Goal: Task Accomplishment & Management: Use online tool/utility

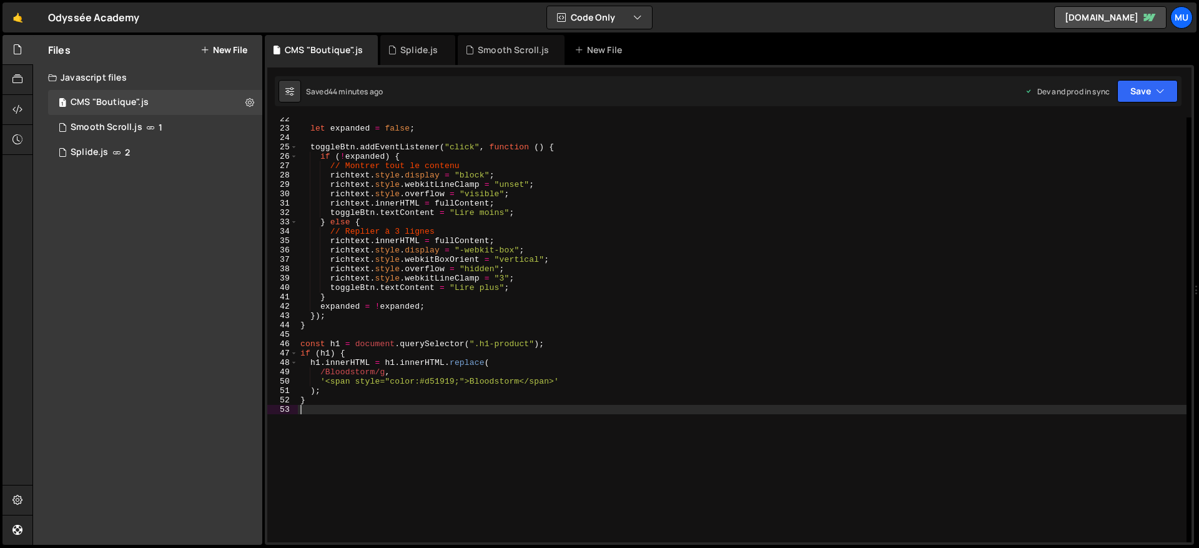
drag, startPoint x: 0, startPoint y: 0, endPoint x: 66, endPoint y: 1, distance: 65.6
click at [127, 317] on div "Files New File Javascript files 1 CMS "Boutique".js 0 1 Smooth Scroll.js 1 1 Sp…" at bounding box center [147, 289] width 229 height 509
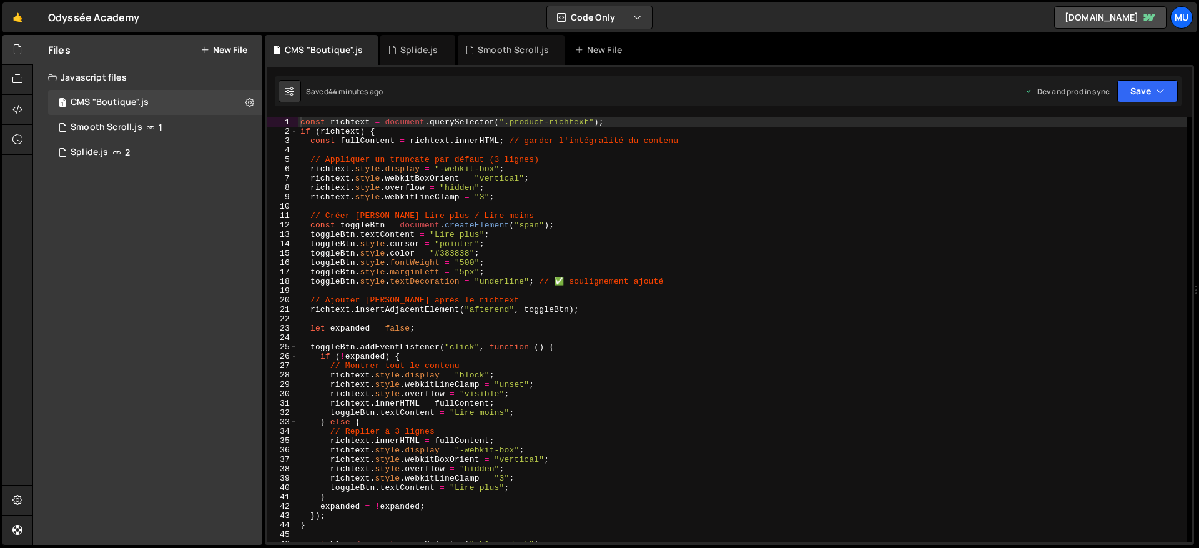
click at [232, 47] on button "New File" at bounding box center [223, 50] width 47 height 10
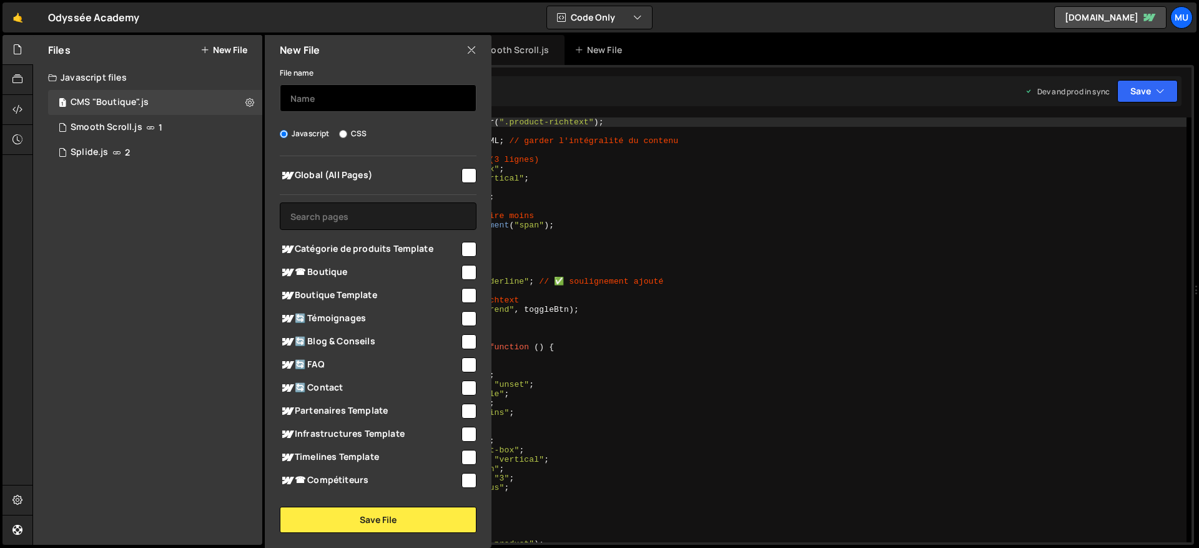
click at [371, 97] on input "text" at bounding box center [378, 97] width 197 height 27
type input "CMS "Discipline""
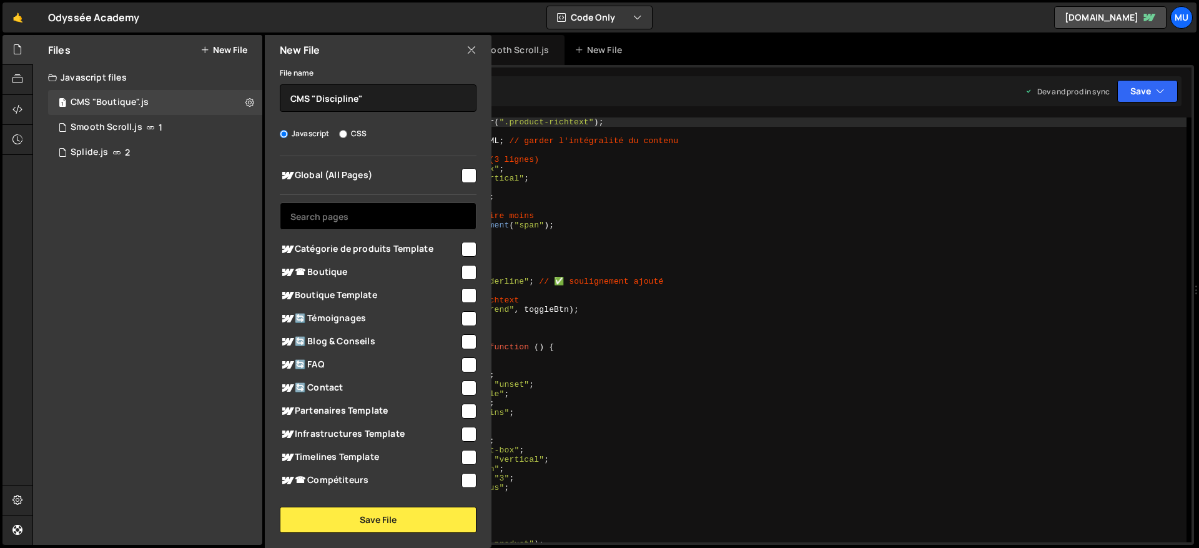
click at [343, 214] on input "text" at bounding box center [378, 215] width 197 height 27
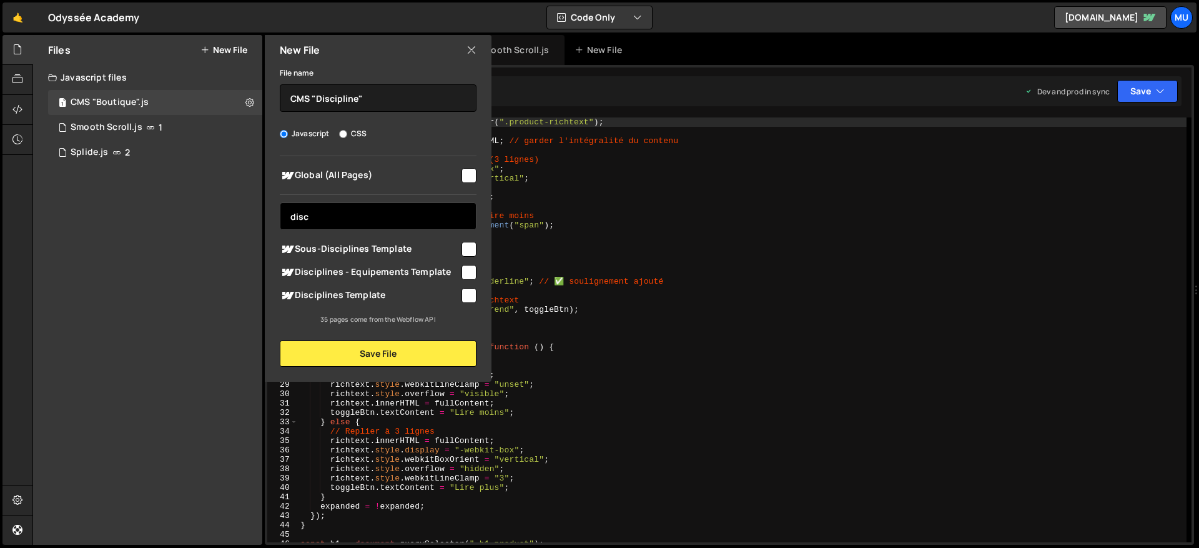
type input "disc"
click at [340, 288] on span "Disciplines Template" at bounding box center [370, 295] width 180 height 15
checkbox input "true"
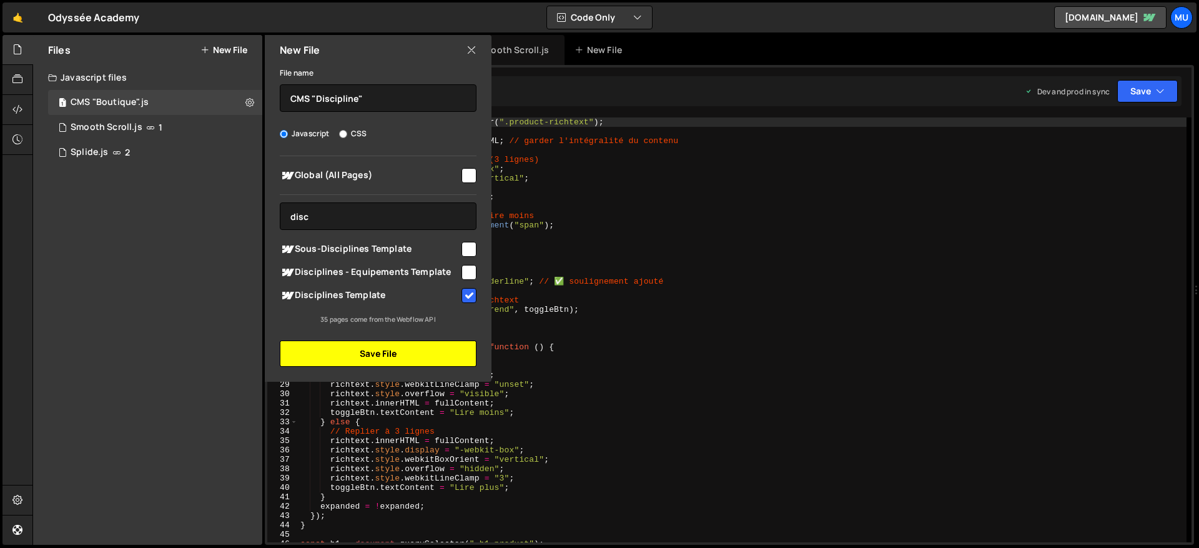
click at [348, 344] on button "Save File" at bounding box center [378, 353] width 197 height 26
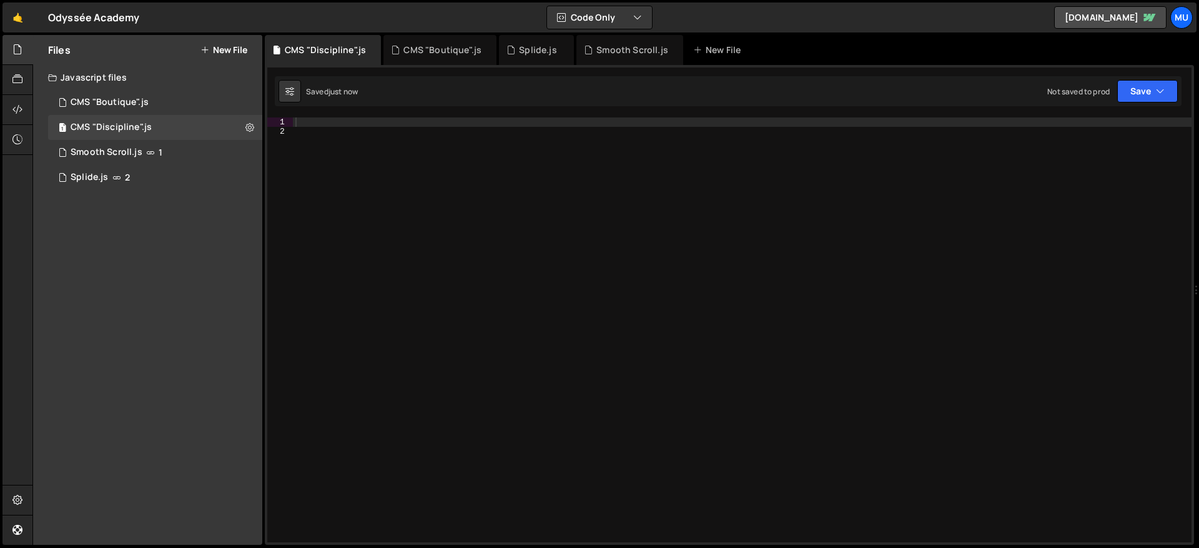
click at [805, 293] on div at bounding box center [742, 338] width 898 height 443
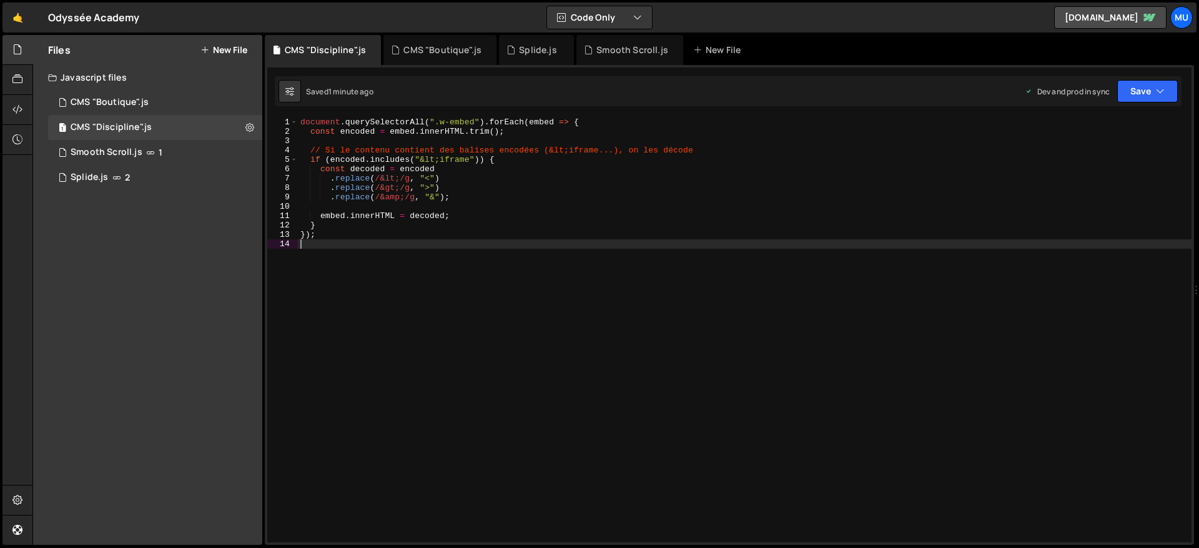
click at [709, 285] on div "document . querySelectorAll ( ".w-embed" ) . forEach ( embed => { const encoded…" at bounding box center [744, 338] width 893 height 443
click at [857, 314] on div "document . querySelectorAll ( ".w-embed" ) . forEach ( embed => { const encoded…" at bounding box center [744, 338] width 893 height 443
click at [672, 280] on div "document . querySelectorAll ( ".w-embed" ) . forEach ( embed => { const encoded…" at bounding box center [744, 338] width 893 height 443
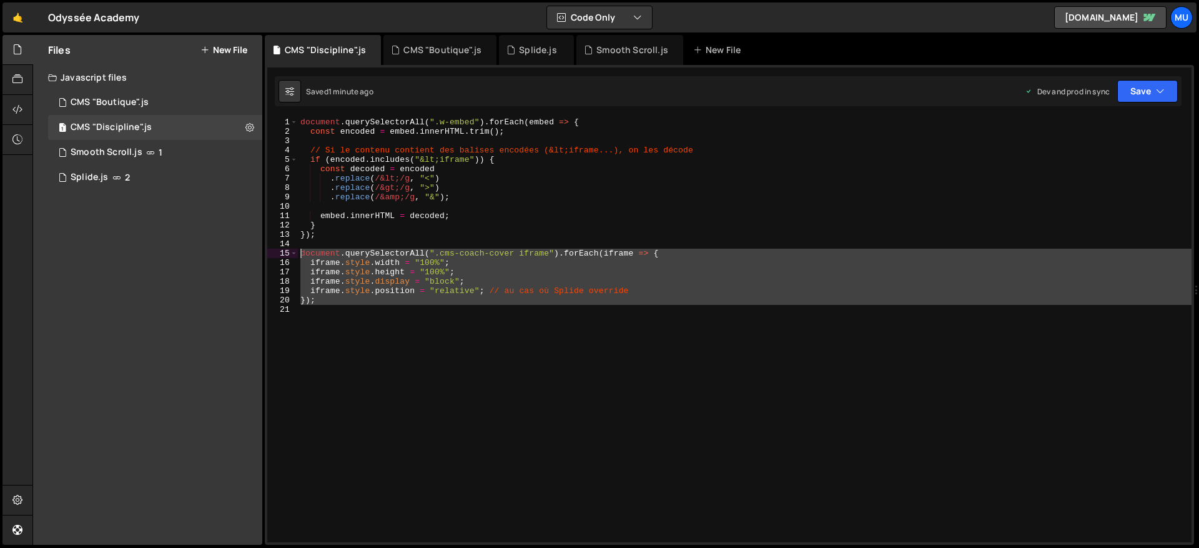
drag, startPoint x: 405, startPoint y: 350, endPoint x: 288, endPoint y: 250, distance: 153.6
click at [288, 251] on div "1 2 3 4 5 6 7 8 9 10 11 12 13 14 15 16 17 18 19 20 21 document . querySelectorA…" at bounding box center [729, 329] width 924 height 425
type textarea "document.querySelectorAll(".cms-coach-cover iframe").forEach(iframe => { iframe…"
